Goal: Find specific page/section: Find specific page/section

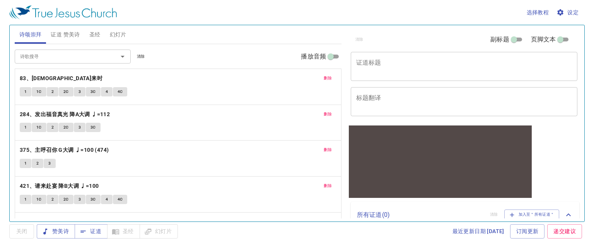
click at [56, 53] on input "诗歌搜寻" at bounding box center [61, 56] width 89 height 9
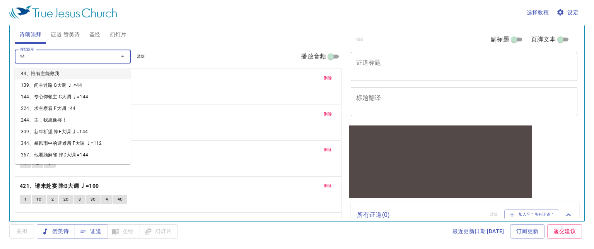
type input "441"
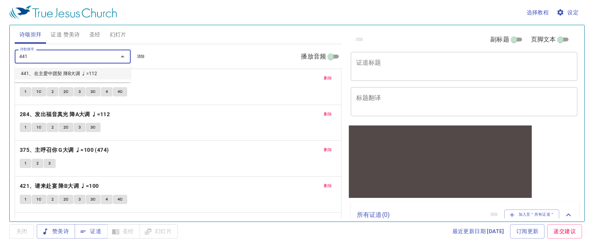
click at [50, 75] on li "441、在主爱中团契 降B大调 ♩=112" at bounding box center [73, 74] width 116 height 12
click at [53, 230] on span "赞美诗" at bounding box center [56, 231] width 26 height 10
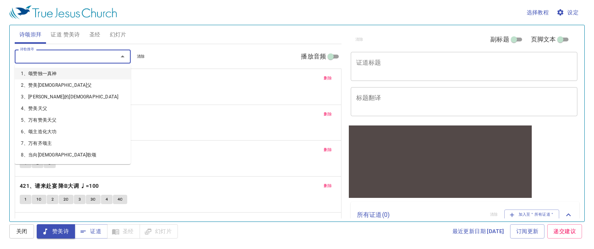
click at [37, 57] on input "诗歌搜寻" at bounding box center [61, 56] width 89 height 9
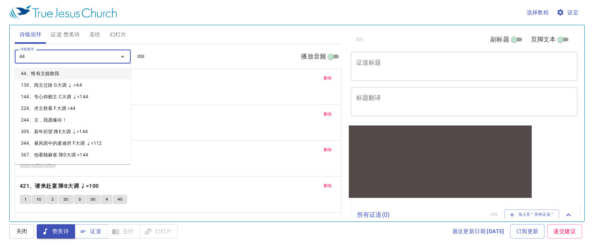
type input "441"
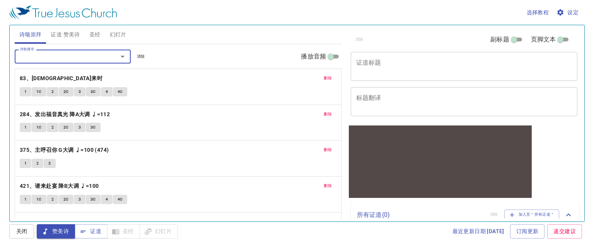
click at [49, 230] on icon "button" at bounding box center [45, 231] width 8 height 8
click at [124, 58] on icon "Open" at bounding box center [122, 56] width 9 height 9
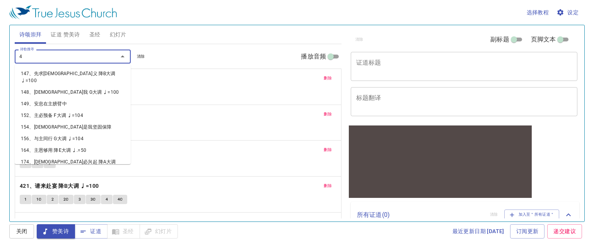
scroll to position [5, 0]
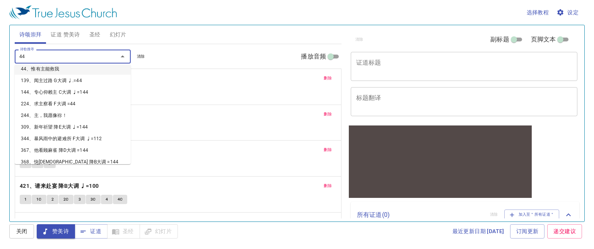
type input "441"
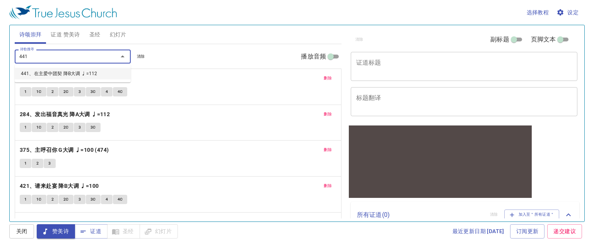
click at [45, 69] on li "441、在主爱中团契 降B大调 ♩=112" at bounding box center [73, 74] width 116 height 12
click at [41, 59] on input "诗歌搜寻" at bounding box center [61, 56] width 89 height 9
type input "441"
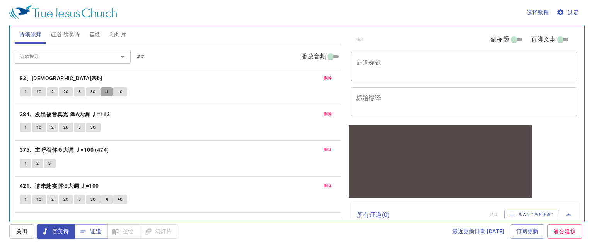
click at [106, 94] on span "4" at bounding box center [107, 91] width 2 height 7
click at [58, 229] on span "赞美诗" at bounding box center [56, 231] width 26 height 10
click at [104, 88] on button "4" at bounding box center [107, 91] width 12 height 9
click at [26, 227] on span "关闭" at bounding box center [21, 231] width 12 height 10
click at [104, 92] on button "4" at bounding box center [107, 91] width 12 height 9
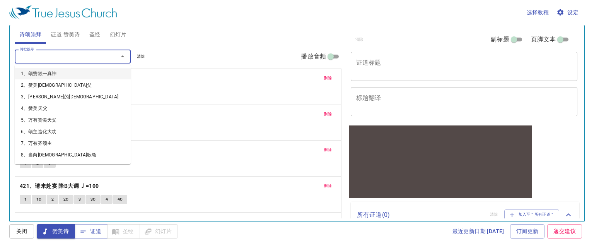
click at [55, 57] on input "诗歌搜寻" at bounding box center [61, 56] width 89 height 9
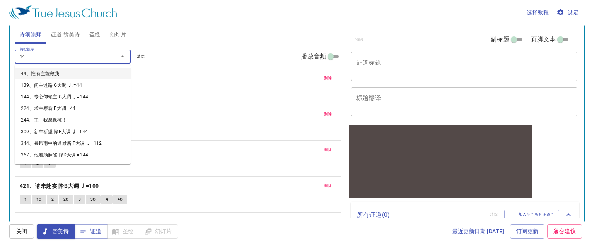
type input "446"
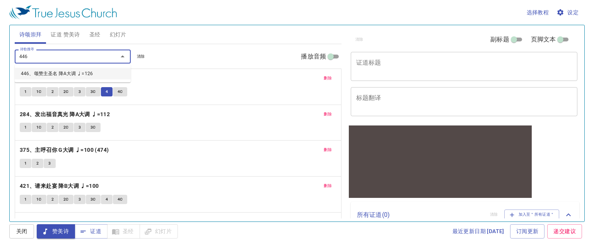
click at [43, 70] on li "446、颂赞主圣名 降A大调 ♩=126" at bounding box center [73, 74] width 116 height 12
click at [28, 229] on button "关闭" at bounding box center [21, 231] width 25 height 14
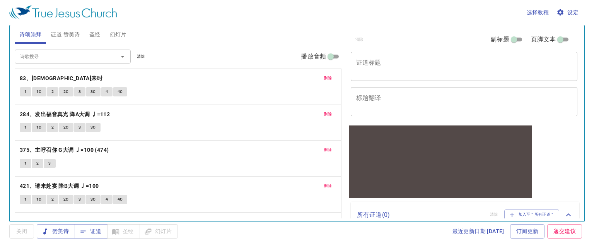
click at [43, 56] on input "诗歌搜寻" at bounding box center [61, 56] width 89 height 9
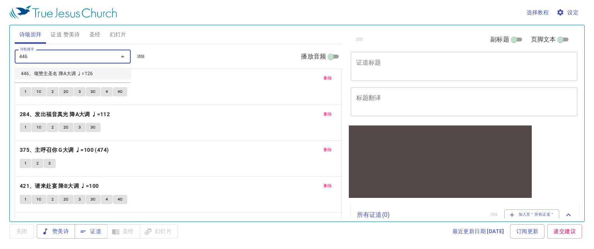
type input "446"
click at [24, 90] on span "1" at bounding box center [25, 91] width 2 height 7
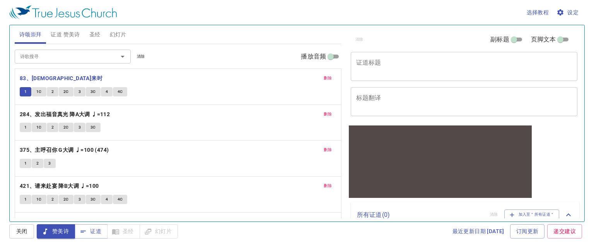
click at [326, 77] on span "删除" at bounding box center [328, 78] width 8 height 7
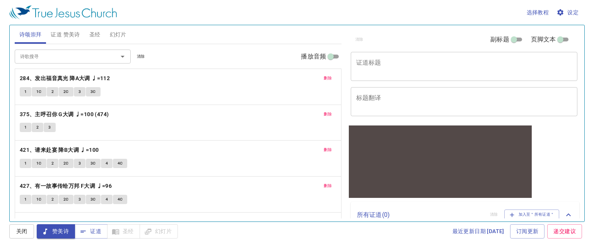
click at [326, 77] on span "删除" at bounding box center [328, 78] width 8 height 7
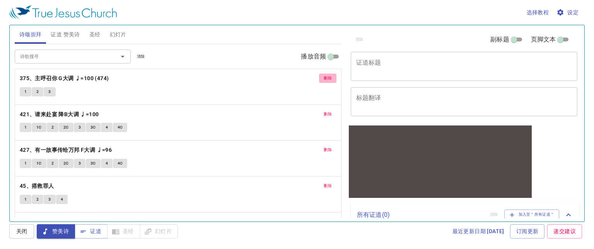
click at [326, 77] on span "删除" at bounding box center [328, 78] width 8 height 7
click at [326, 111] on span "删除" at bounding box center [328, 114] width 8 height 7
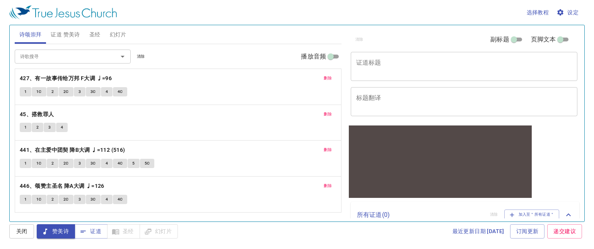
click at [326, 77] on span "删除" at bounding box center [328, 78] width 8 height 7
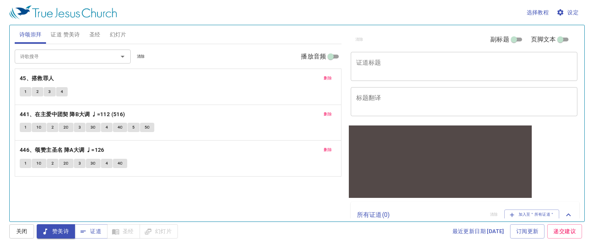
click at [326, 77] on span "删除" at bounding box center [328, 78] width 8 height 7
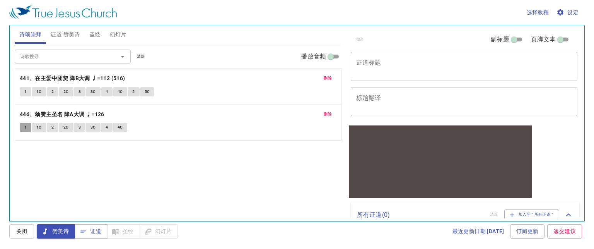
click at [25, 125] on span "1" at bounding box center [25, 127] width 2 height 7
click at [26, 232] on span "关闭" at bounding box center [21, 231] width 12 height 10
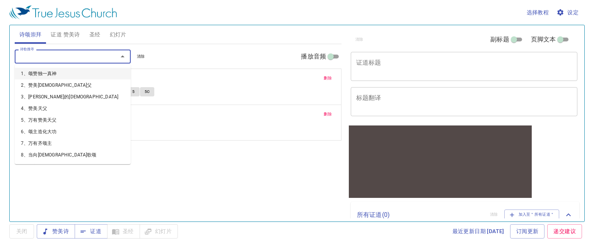
click at [30, 53] on input "诗歌搜寻" at bounding box center [61, 56] width 89 height 9
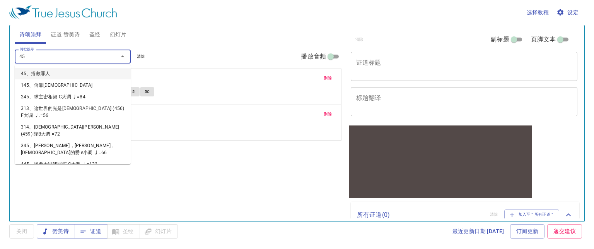
type input "450"
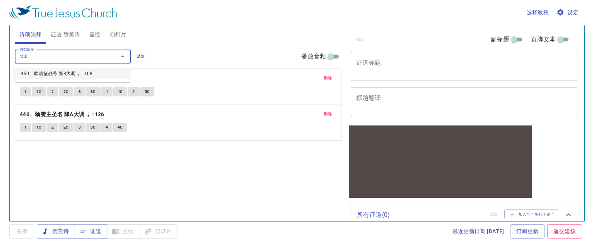
click at [46, 74] on li "450、吹响征战号 降B大调 ♩=108" at bounding box center [73, 74] width 116 height 12
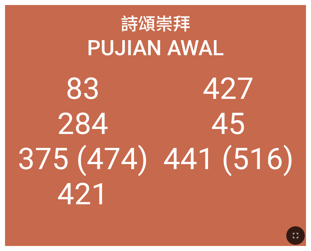
click at [285, 122] on ol "83 284 375 (474) 421 427 45 441 (516)" at bounding box center [155, 153] width 291 height 165
